Goal: Navigation & Orientation: Go to known website

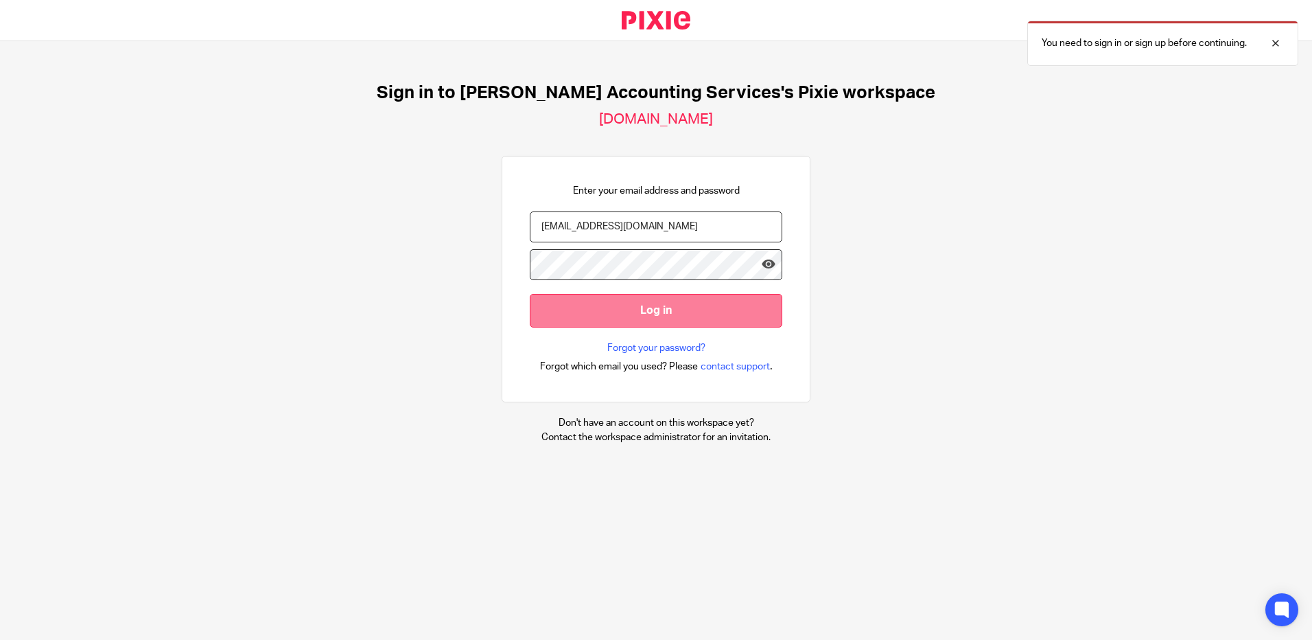
click at [744, 315] on input "Log in" at bounding box center [656, 311] width 253 height 34
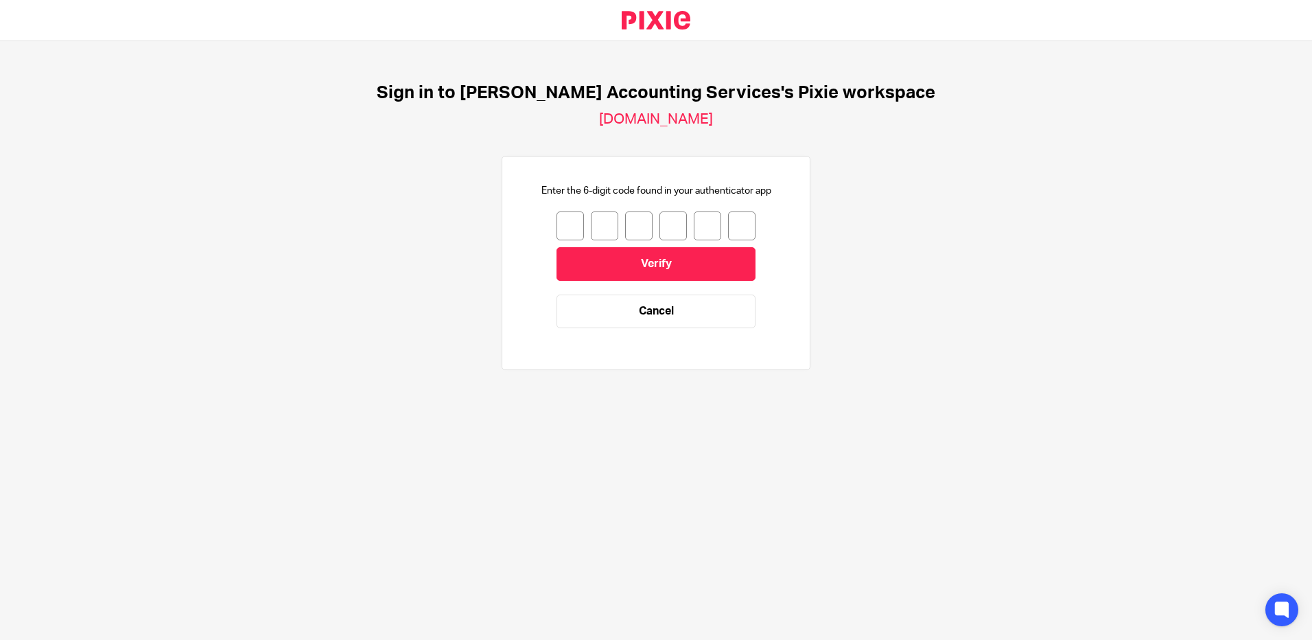
click at [565, 229] on input "number" at bounding box center [569, 225] width 27 height 29
type input "5"
type input "3"
type input "0"
type input "2"
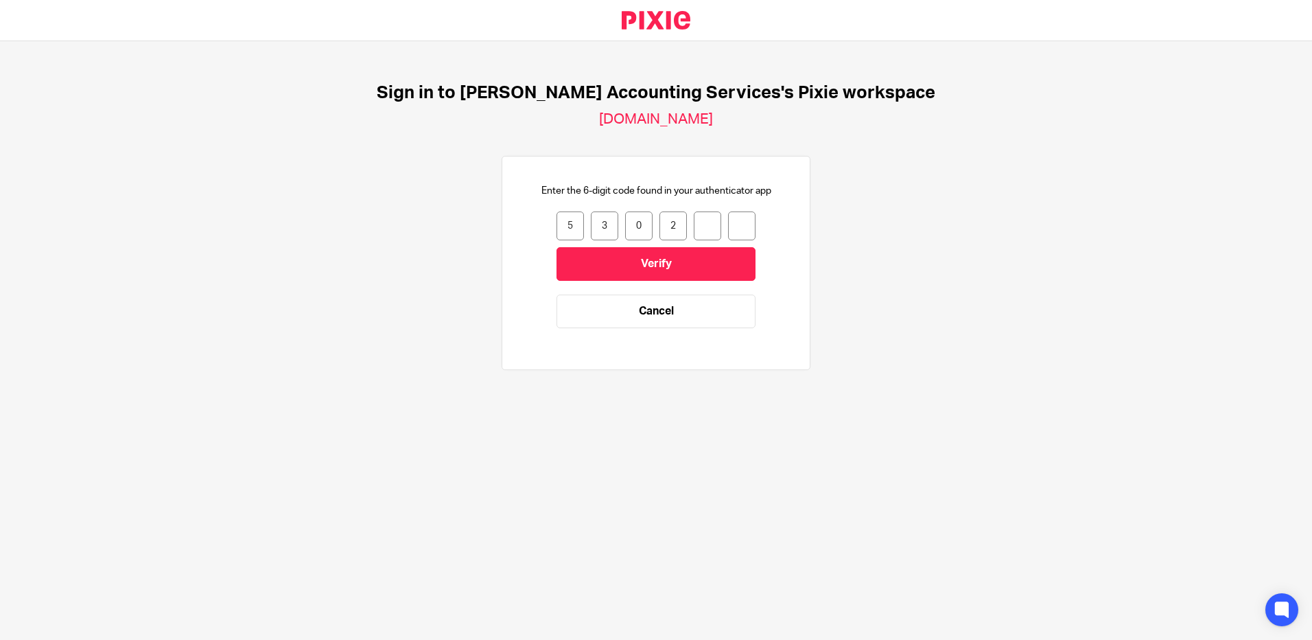
type input "1"
type input "3"
click at [674, 271] on input "Verify" at bounding box center [655, 264] width 199 height 34
